Goal: Task Accomplishment & Management: Use online tool/utility

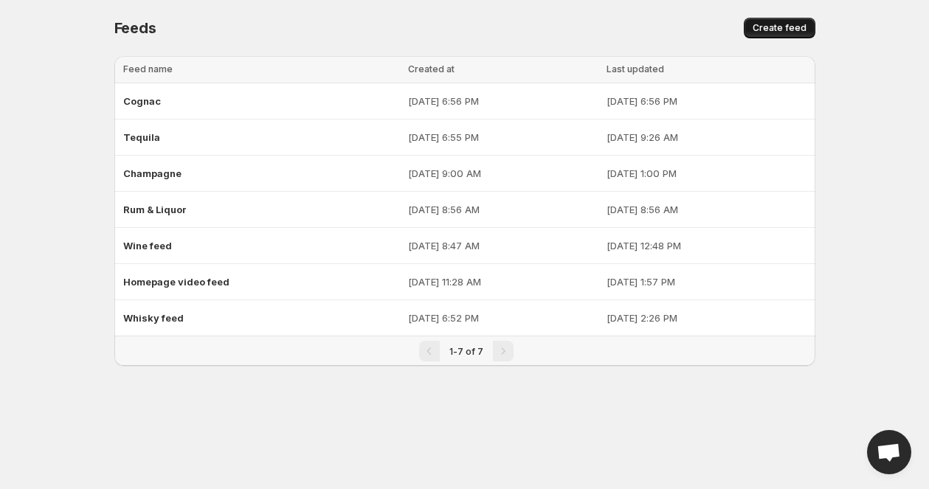
click at [795, 31] on span "Create feed" at bounding box center [780, 28] width 54 height 12
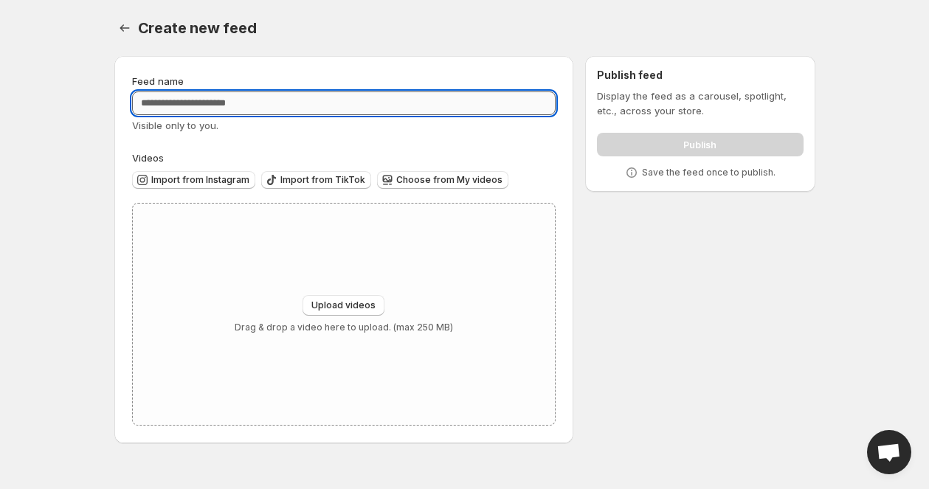
click at [373, 97] on input "Feed name" at bounding box center [344, 104] width 424 height 24
type input "***"
